Goal: Information Seeking & Learning: Learn about a topic

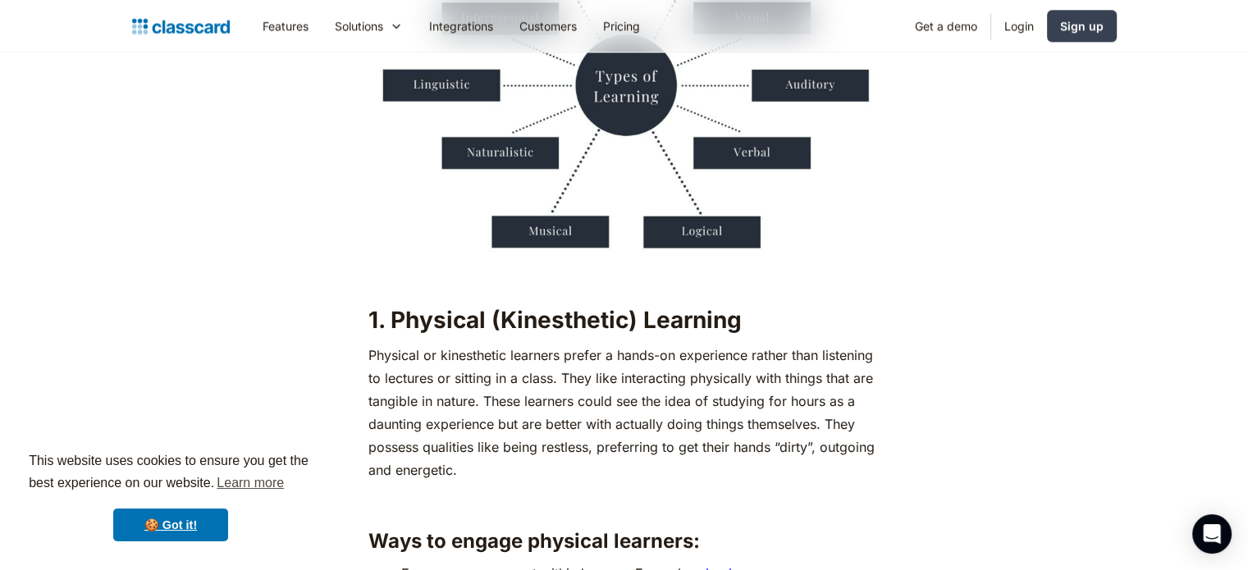
scroll to position [1723, 0]
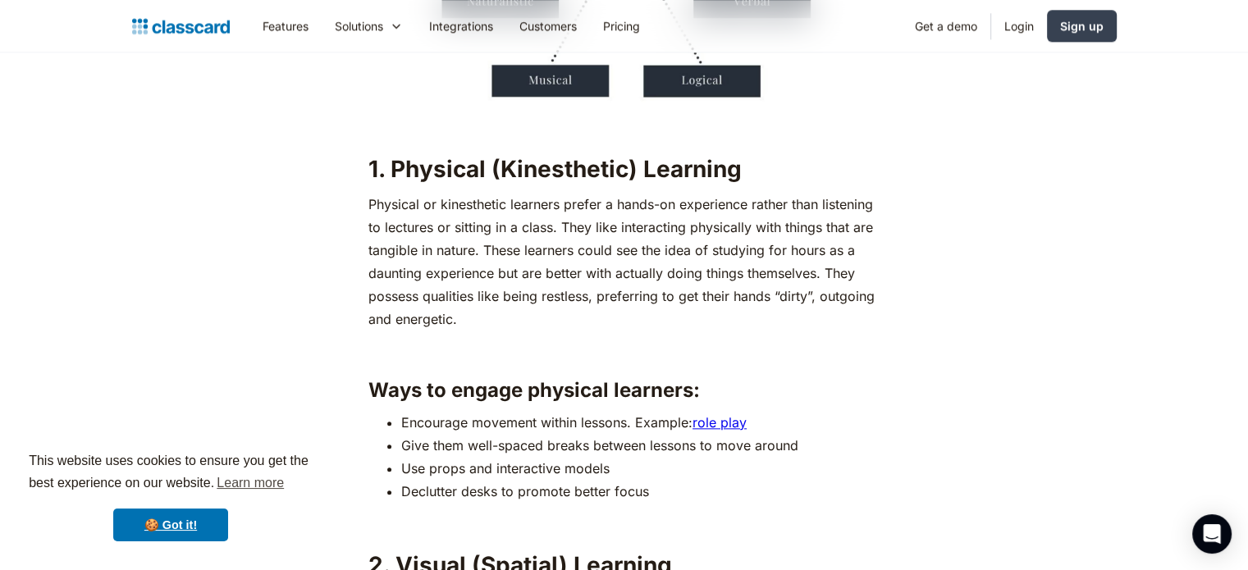
click at [468, 344] on p "‍" at bounding box center [623, 350] width 511 height 23
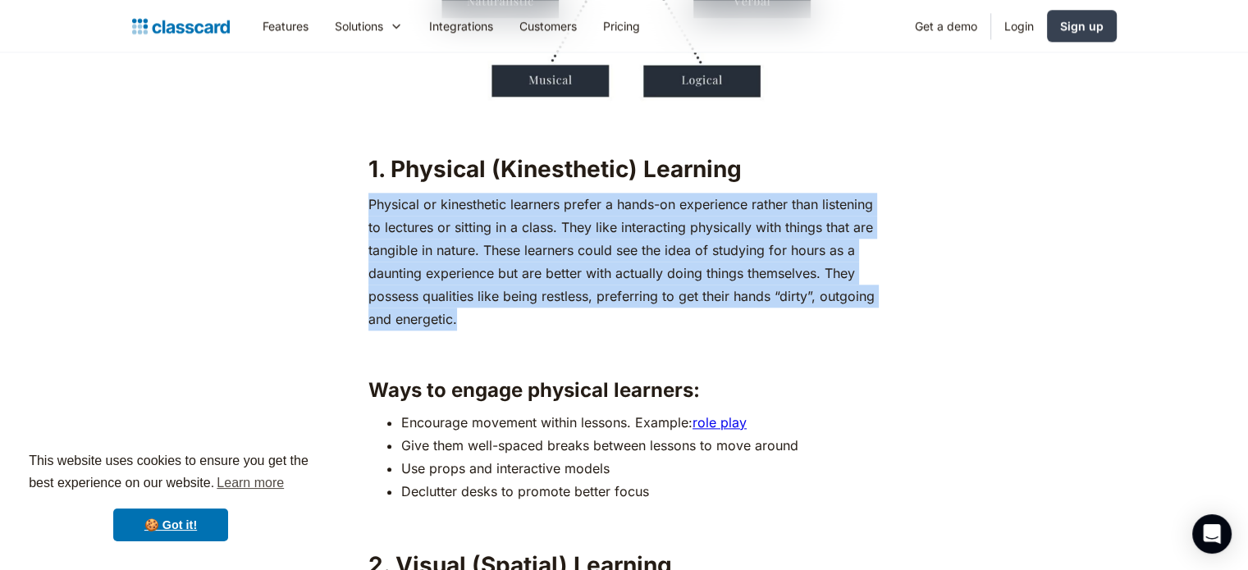
drag, startPoint x: 365, startPoint y: 202, endPoint x: 506, endPoint y: 331, distance: 190.5
copy p "Physical or kinesthetic learners prefer a hands-on experience rather than liste…"
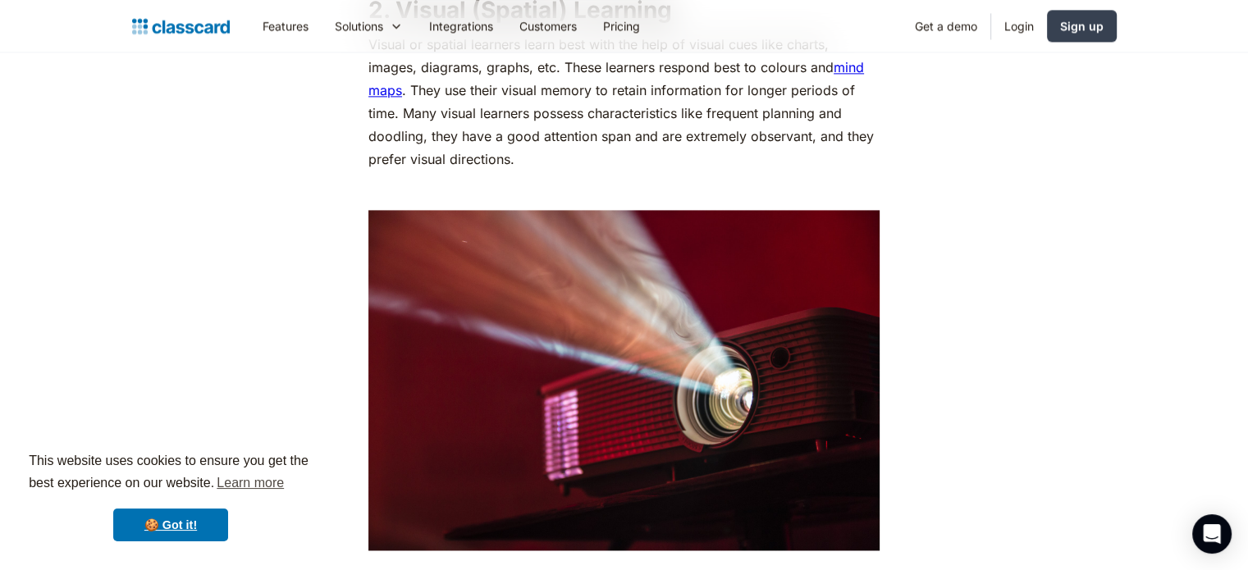
scroll to position [2052, 0]
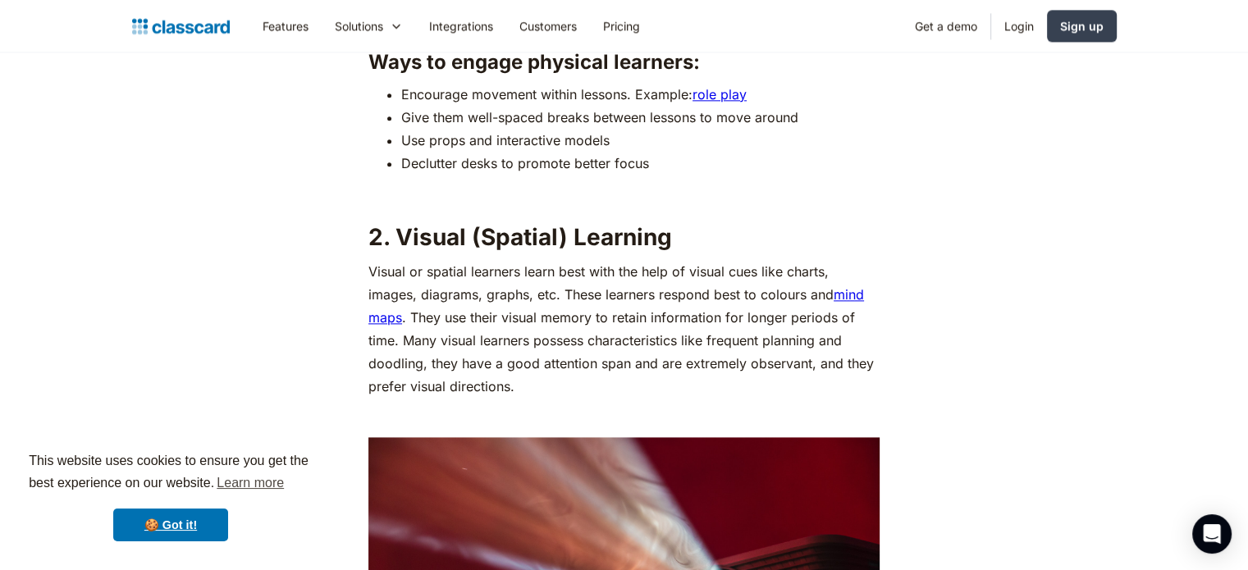
click at [385, 265] on p "Visual or spatial learners learn best with the help of visual cues like charts,…" at bounding box center [623, 329] width 511 height 138
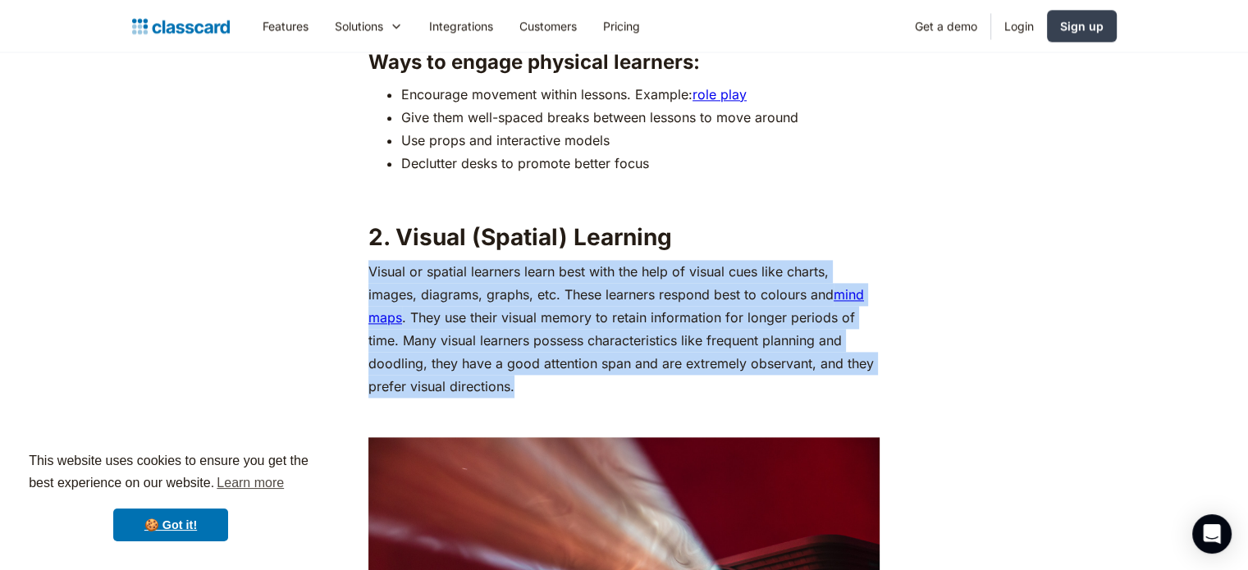
drag, startPoint x: 368, startPoint y: 276, endPoint x: 520, endPoint y: 391, distance: 189.8
click at [520, 391] on p "Visual or spatial learners learn best with the help of visual cues like charts,…" at bounding box center [623, 329] width 511 height 138
copy p "Visual or spatial learners learn best with the help of visual cues like charts,…"
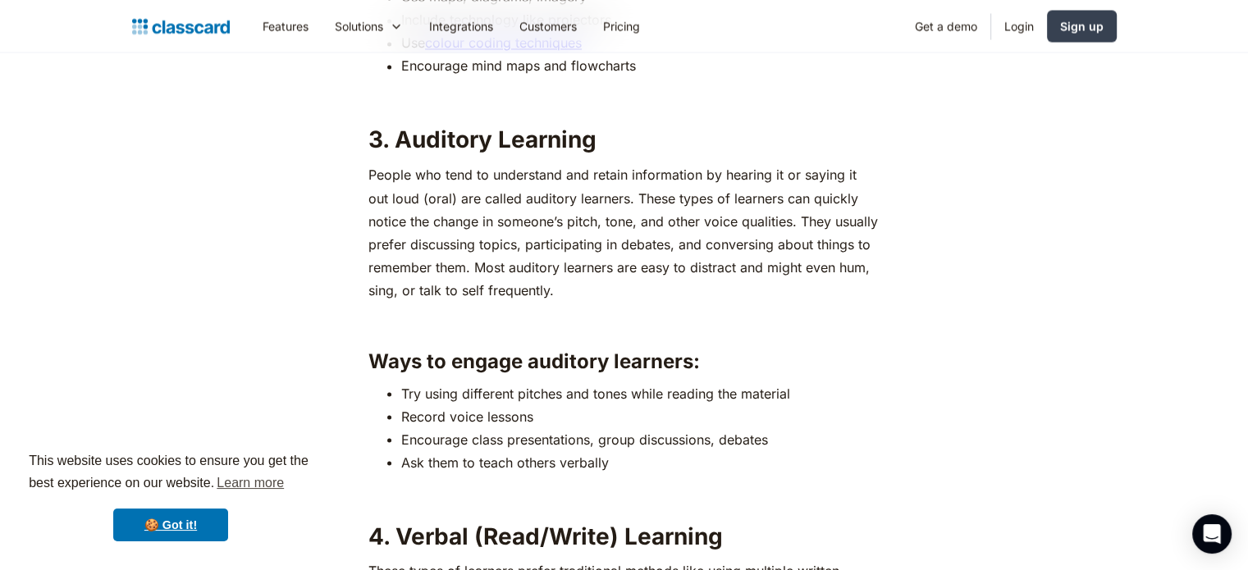
scroll to position [2955, 0]
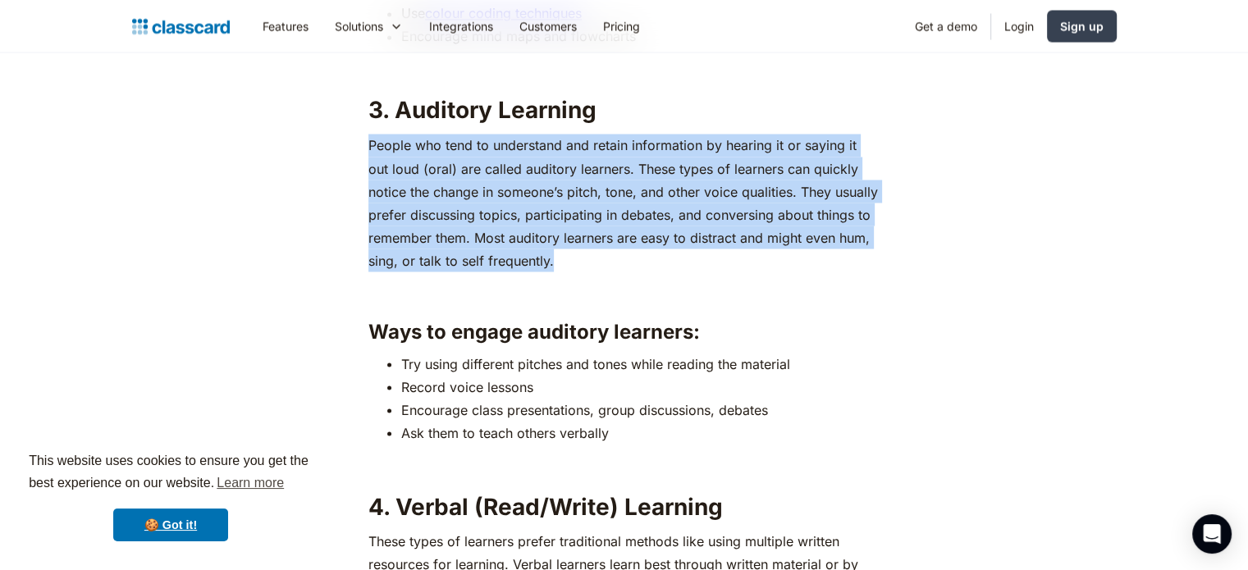
drag, startPoint x: 370, startPoint y: 142, endPoint x: 556, endPoint y: 262, distance: 220.8
click at [556, 262] on p "People who tend to understand and retain information by hearing it or saying it…" at bounding box center [623, 203] width 511 height 138
copy p "People who tend to understand and retain information by hearing it or saying it…"
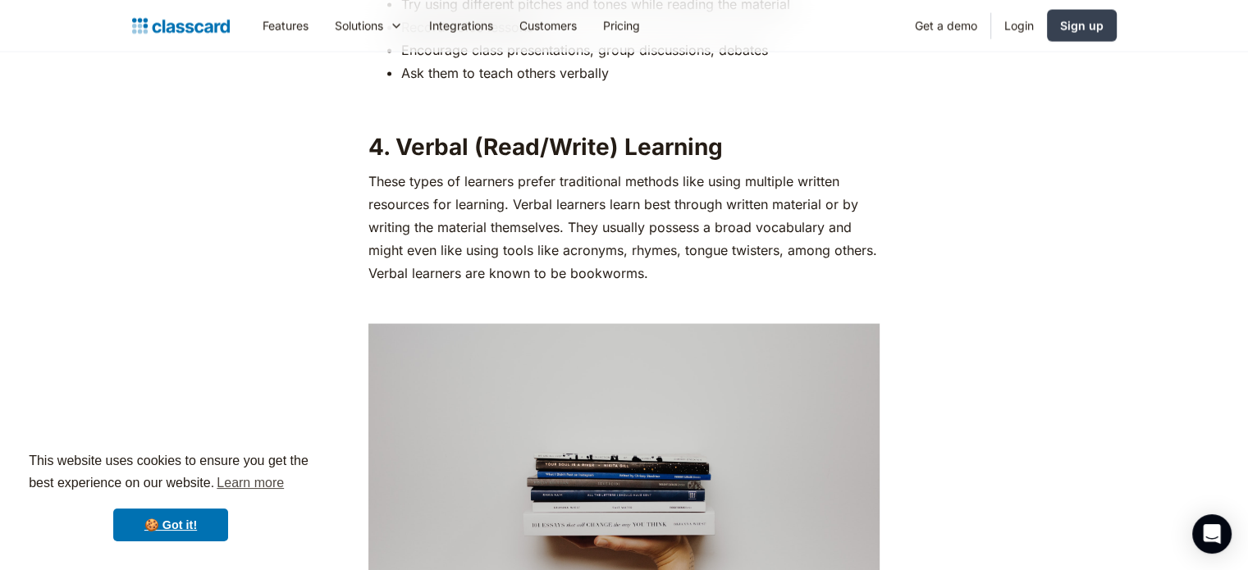
scroll to position [3283, 0]
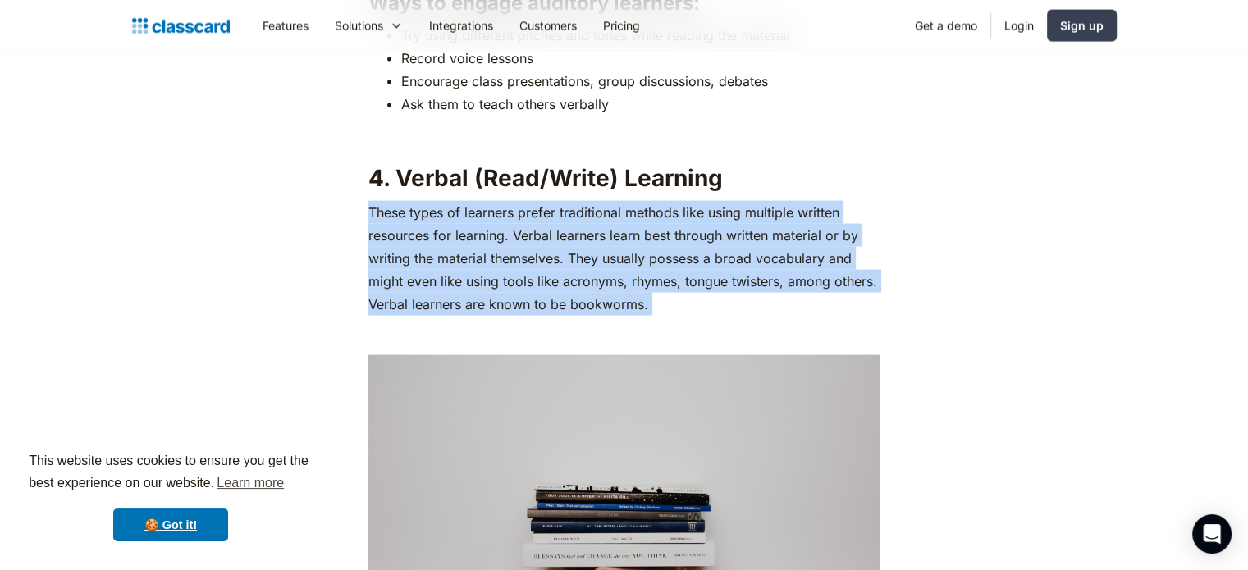
drag, startPoint x: 366, startPoint y: 206, endPoint x: 648, endPoint y: 352, distance: 317.1
copy div "These types of learners prefer traditional methods like using multiple written …"
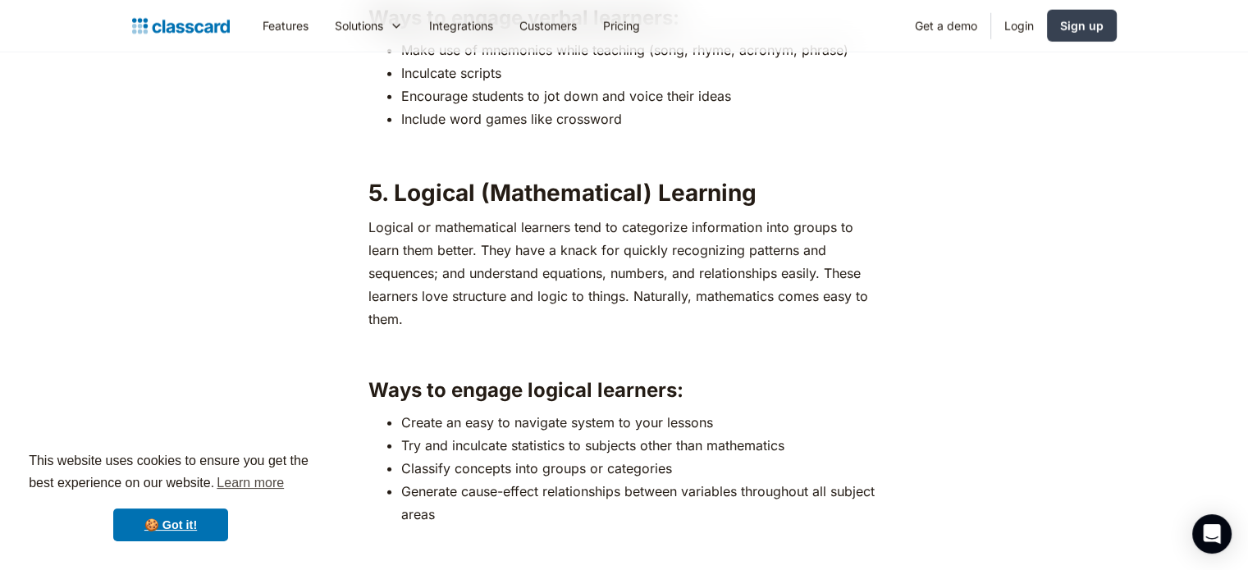
scroll to position [4104, 0]
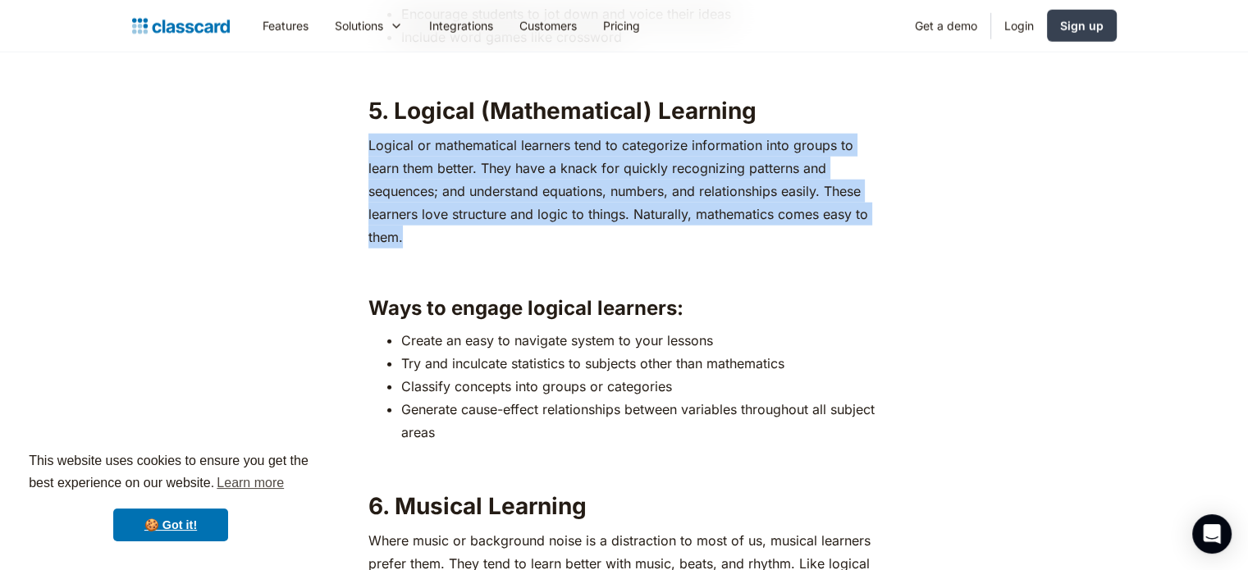
drag, startPoint x: 366, startPoint y: 144, endPoint x: 419, endPoint y: 234, distance: 103.7
click at [419, 234] on div "If you have been a part of the education sector, you probably already know how …" at bounding box center [624, 254] width 521 height 6774
copy p "Logical or mathematical learners tend to categorize information into groups to …"
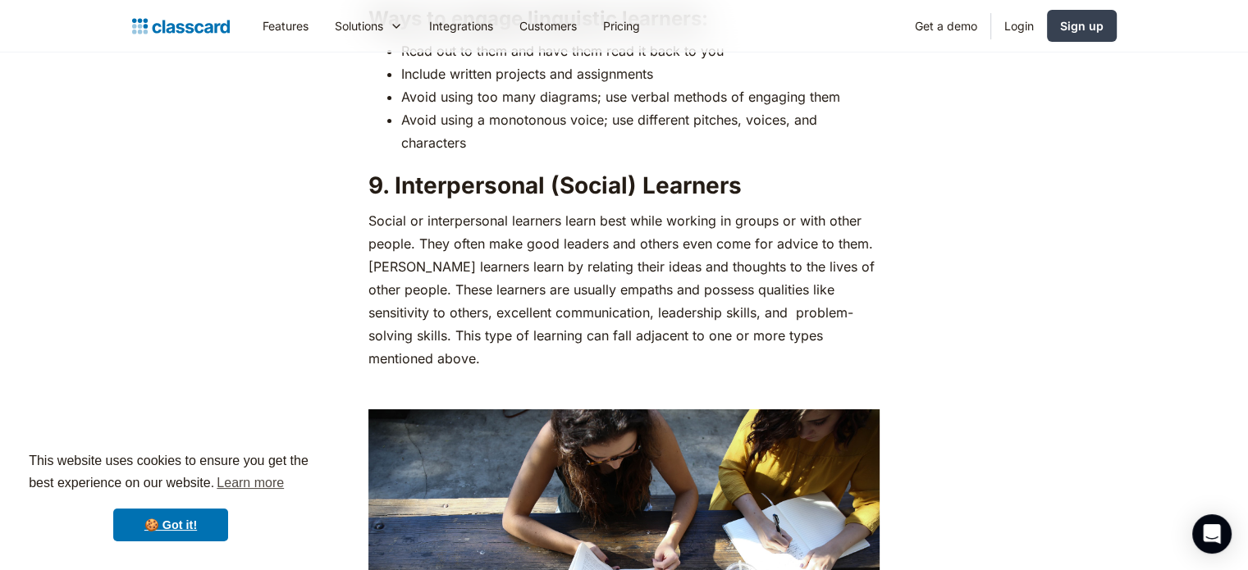
scroll to position [5991, 0]
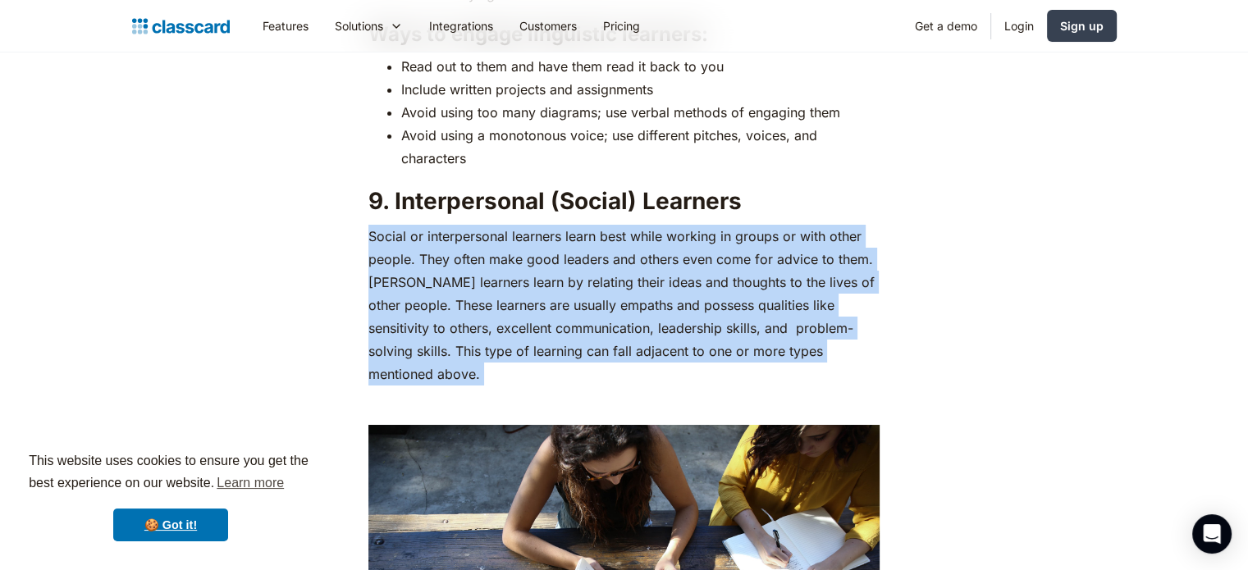
drag, startPoint x: 368, startPoint y: 236, endPoint x: 834, endPoint y: 365, distance: 483.9
copy div "Social or interpersonal learners learn best while working in groups or with oth…"
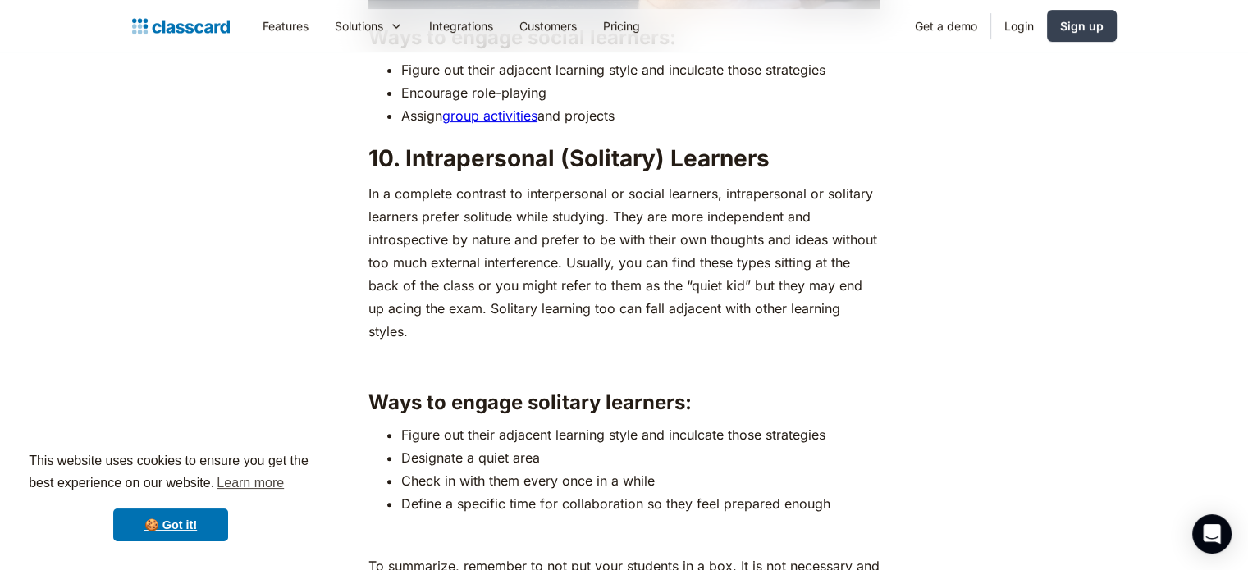
scroll to position [6812, 0]
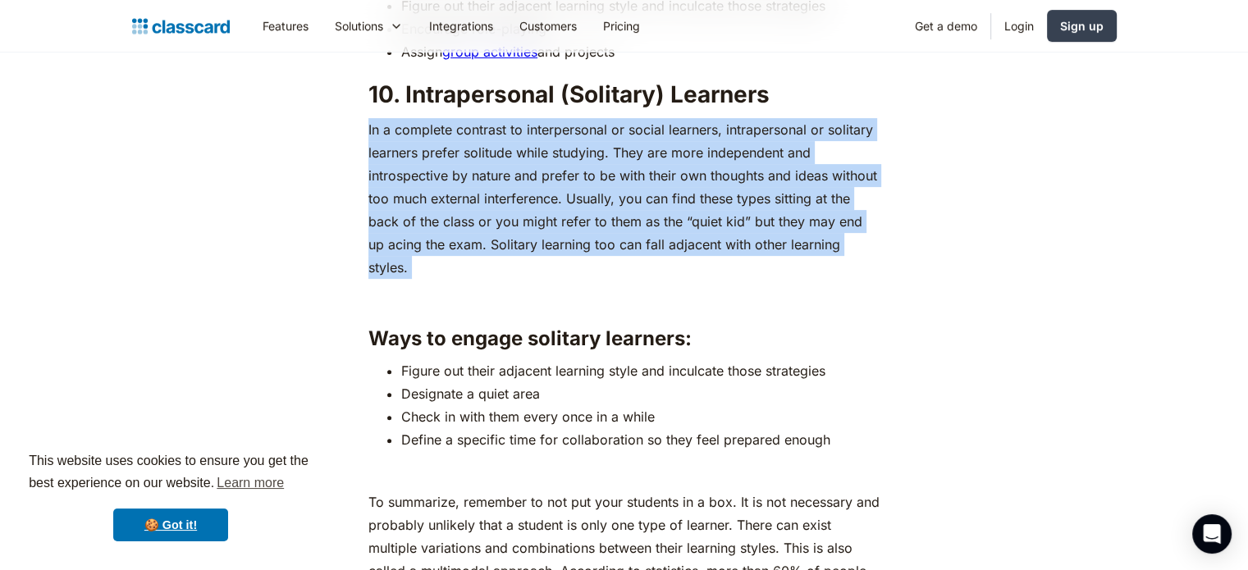
drag, startPoint x: 366, startPoint y: 108, endPoint x: 844, endPoint y: 236, distance: 494.5
copy div "In a complete contrast to interpersonal or social learners, intrapersonal or so…"
